Goal: Information Seeking & Learning: Learn about a topic

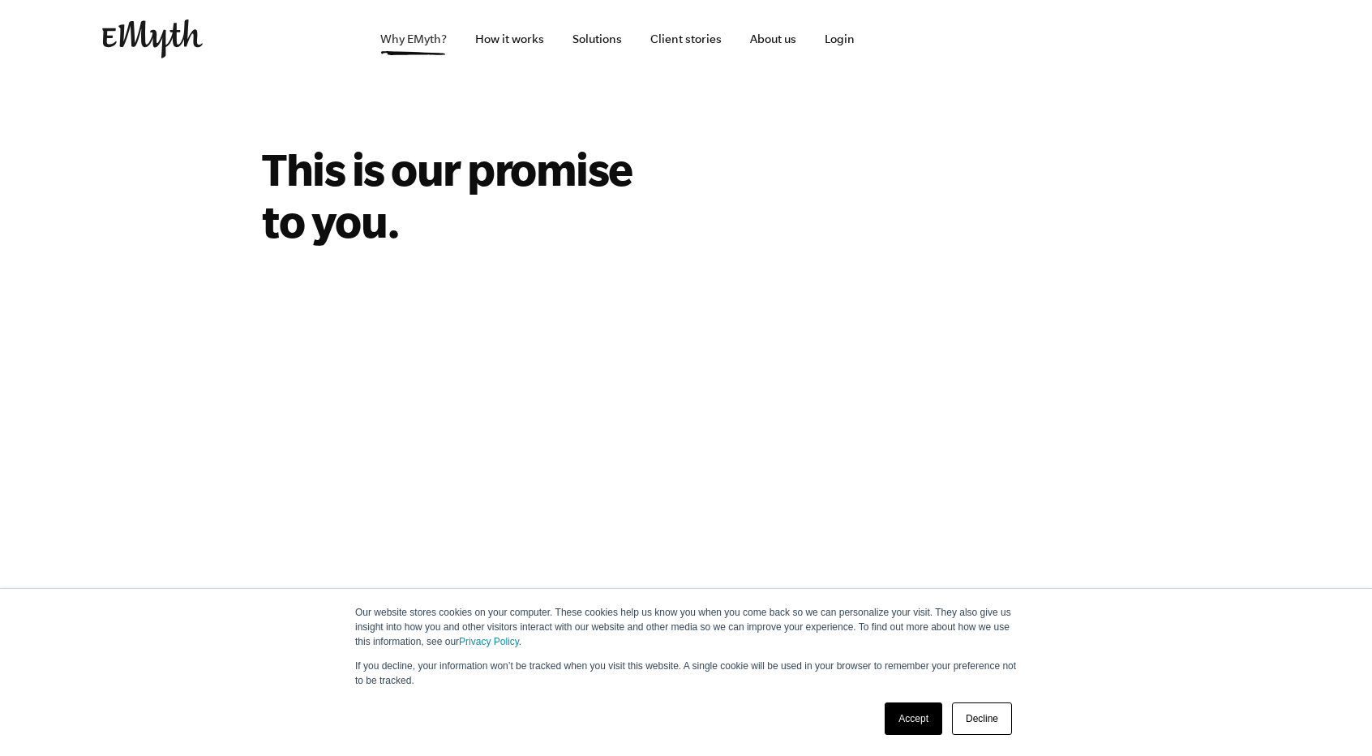
click at [398, 32] on link "Why EMyth?" at bounding box center [413, 39] width 92 height 78
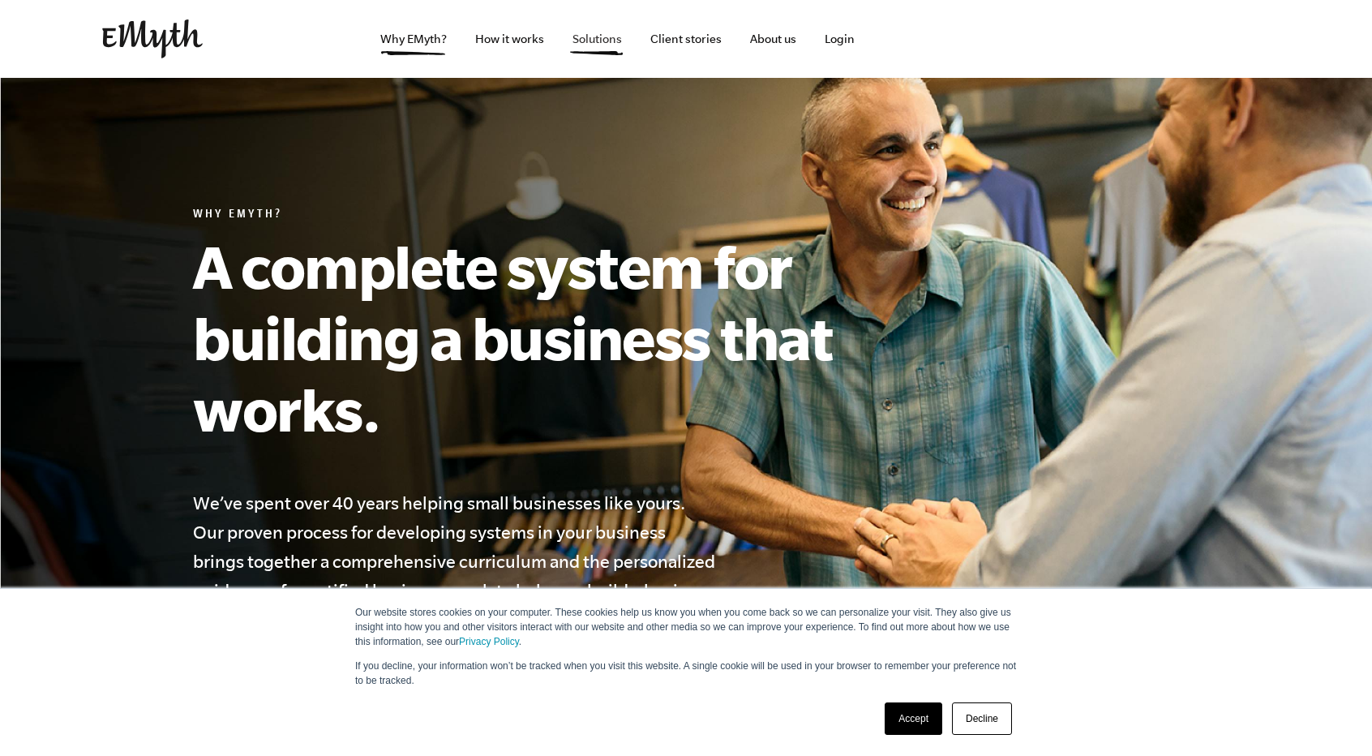
click at [587, 48] on link "Solutions" at bounding box center [596, 39] width 75 height 78
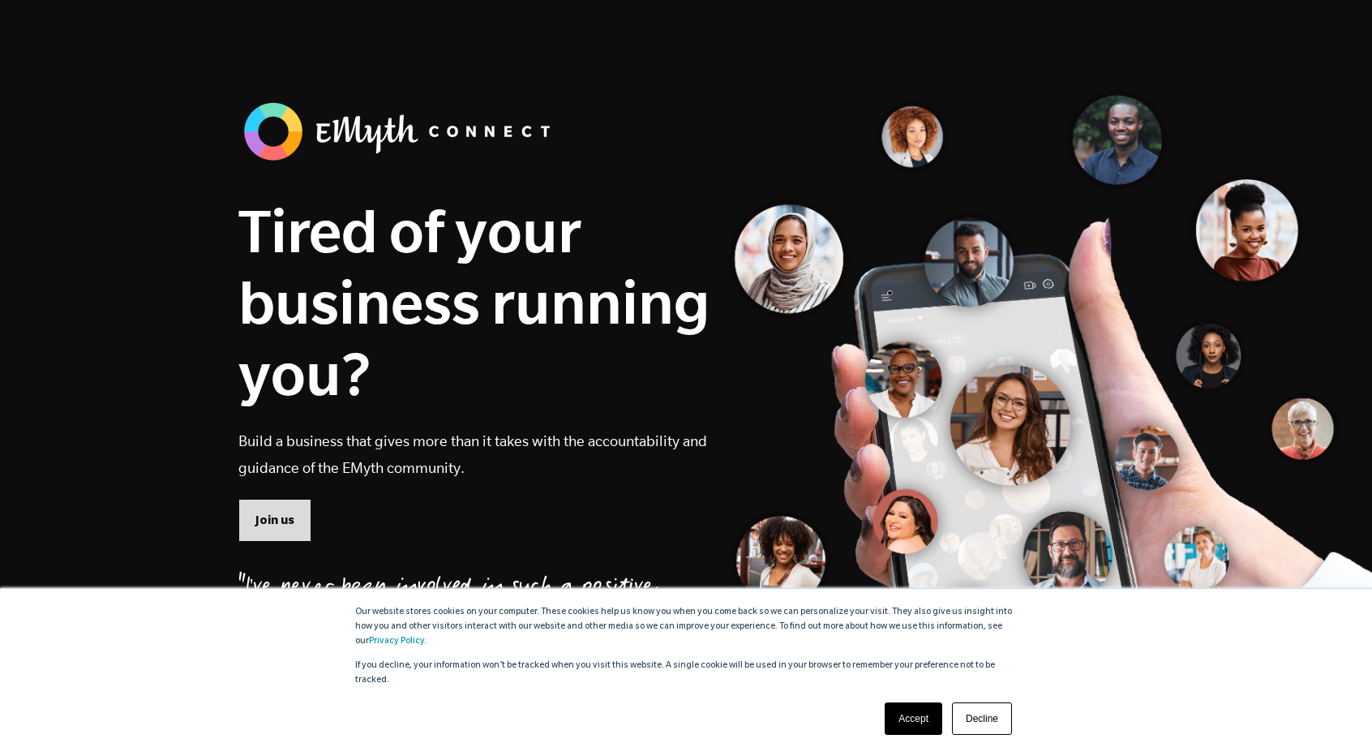
click at [293, 513] on link "Join us" at bounding box center [274, 520] width 73 height 42
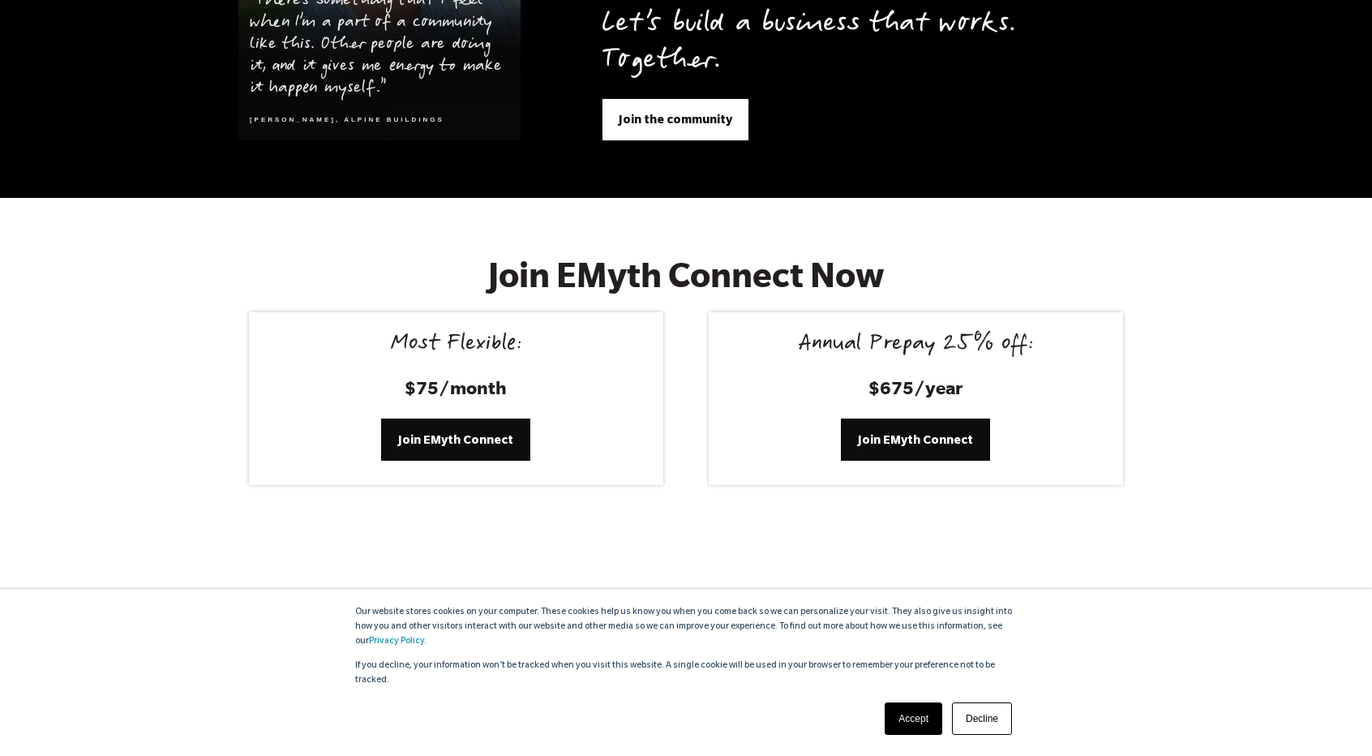
scroll to position [6677, 0]
